Goal: Task Accomplishment & Management: Use online tool/utility

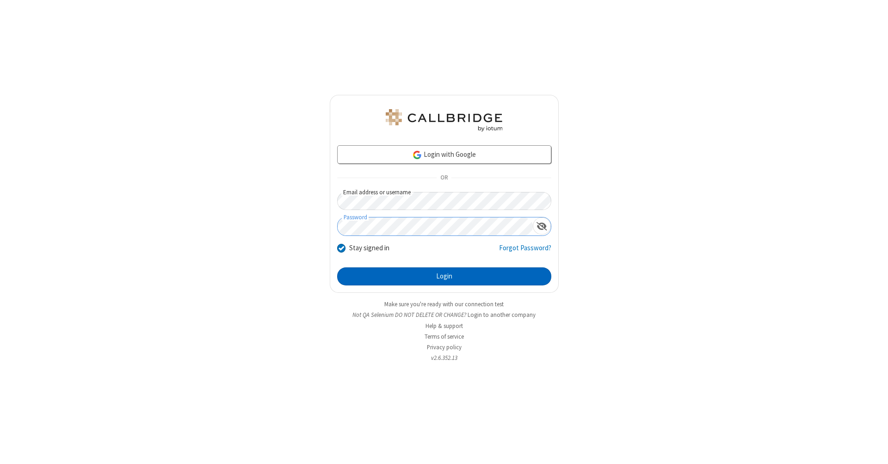
click at [444, 277] on button "Login" at bounding box center [444, 276] width 214 height 19
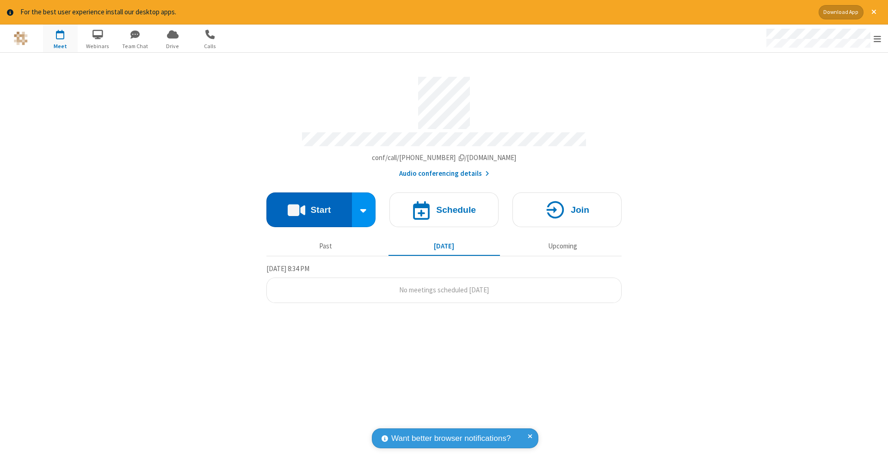
click at [309, 205] on button "Start" at bounding box center [309, 209] width 86 height 35
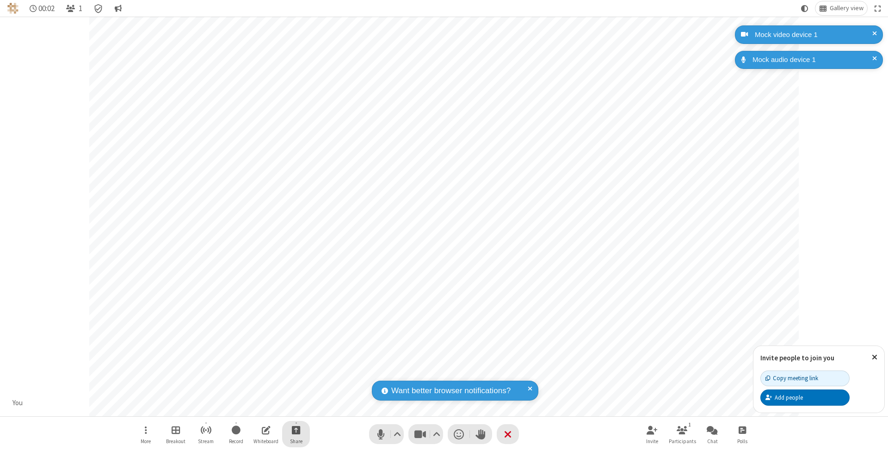
click at [296, 430] on span "Start sharing" at bounding box center [296, 430] width 9 height 12
click at [259, 408] on span "Share my screen" at bounding box center [258, 409] width 11 height 8
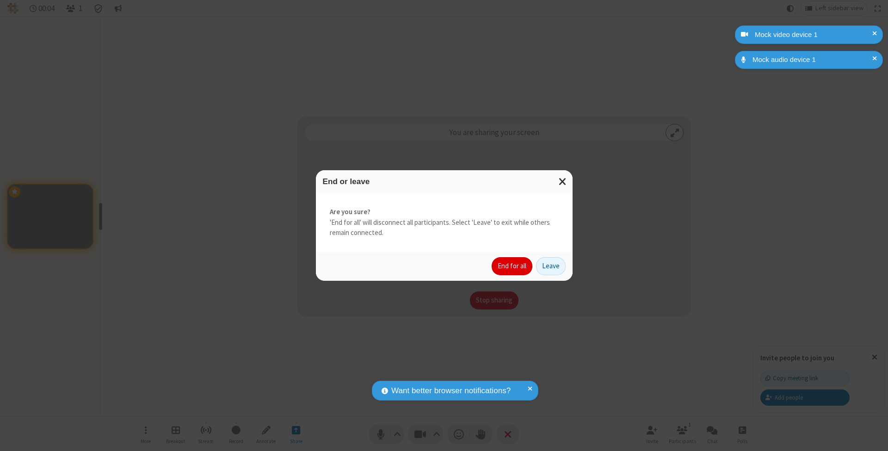
click at [512, 266] on button "End for all" at bounding box center [512, 266] width 41 height 19
